Goal: Transaction & Acquisition: Purchase product/service

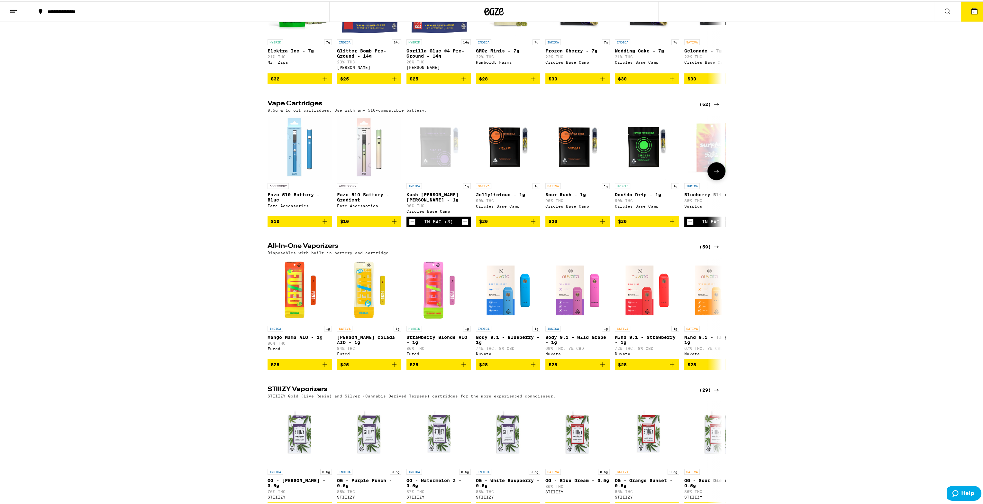
scroll to position [547, 0]
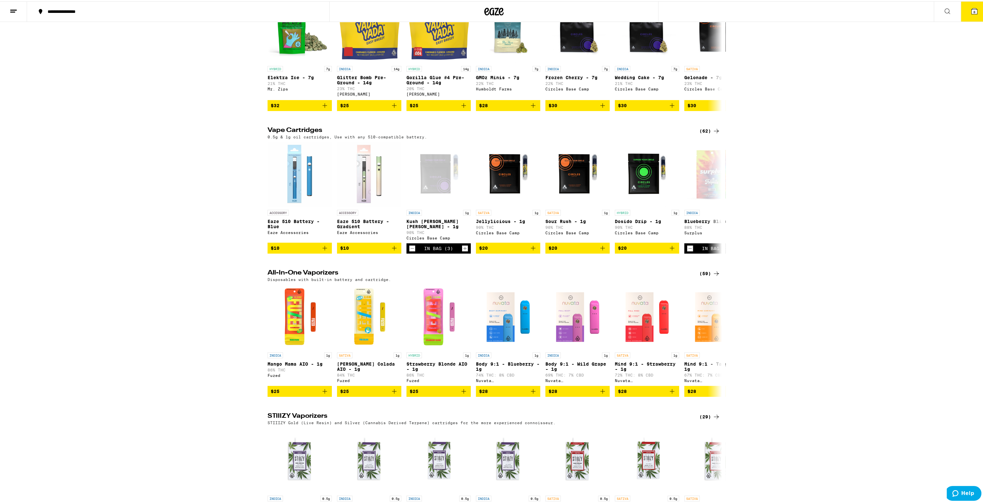
click at [707, 134] on div "(62)" at bounding box center [710, 130] width 21 height 8
